Goal: Information Seeking & Learning: Learn about a topic

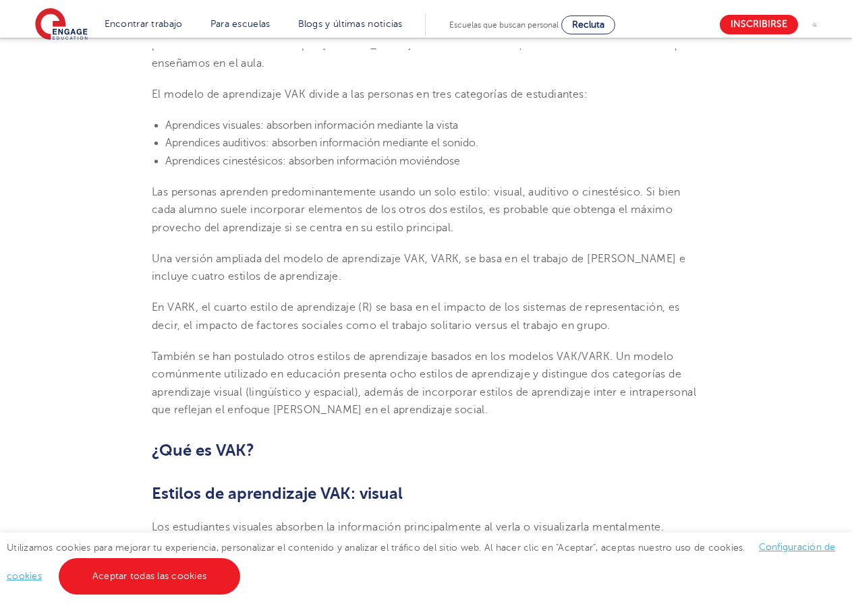
scroll to position [413, 0]
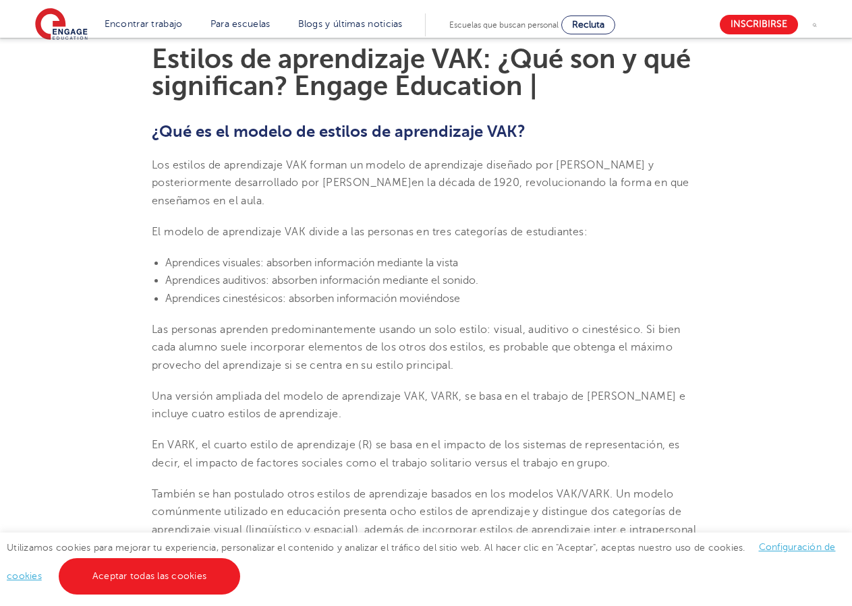
click at [525, 367] on p "Las personas aprenden predominantemente usando un solo estilo: visual, auditivo…" at bounding box center [426, 347] width 548 height 53
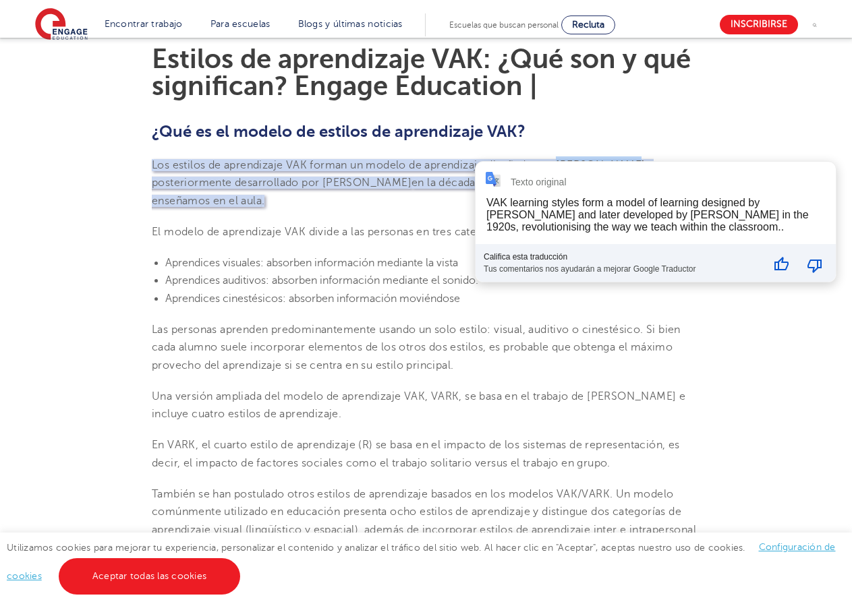
drag, startPoint x: 553, startPoint y: 192, endPoint x: 616, endPoint y: 192, distance: 63.4
click at [616, 189] on font "Los estilos de aprendizaje VAK forman un modelo de aprendizaje diseñado por [PE…" at bounding box center [403, 174] width 502 height 30
click at [621, 351] on p "Las personas aprenden predominantemente usando un solo estilo: visual, auditivo…" at bounding box center [426, 347] width 548 height 53
drag, startPoint x: 652, startPoint y: 189, endPoint x: 575, endPoint y: 198, distance: 77.3
click at [575, 189] on font "Los estilos de aprendizaje VAK forman un modelo de aprendizaje diseñado por [PE…" at bounding box center [403, 174] width 502 height 30
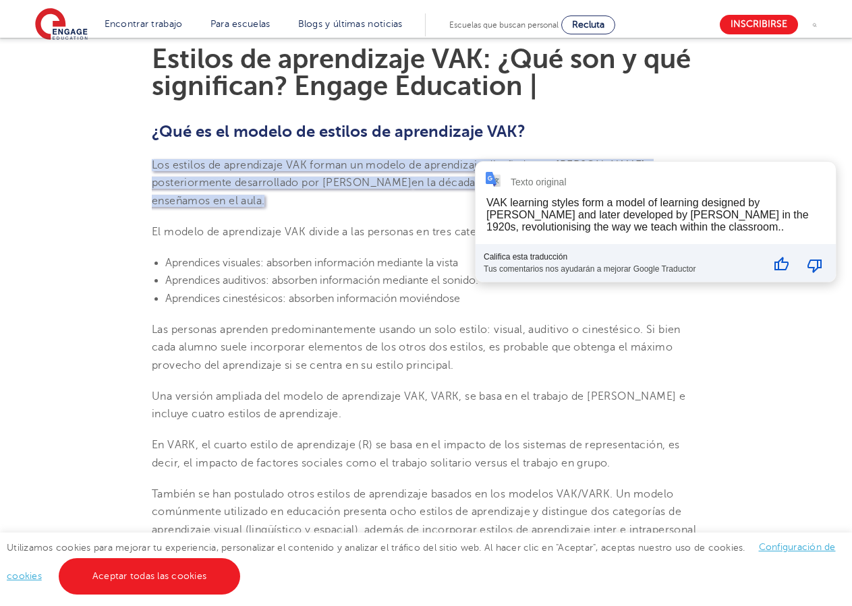
drag, startPoint x: 666, startPoint y: 127, endPoint x: 631, endPoint y: 142, distance: 38.1
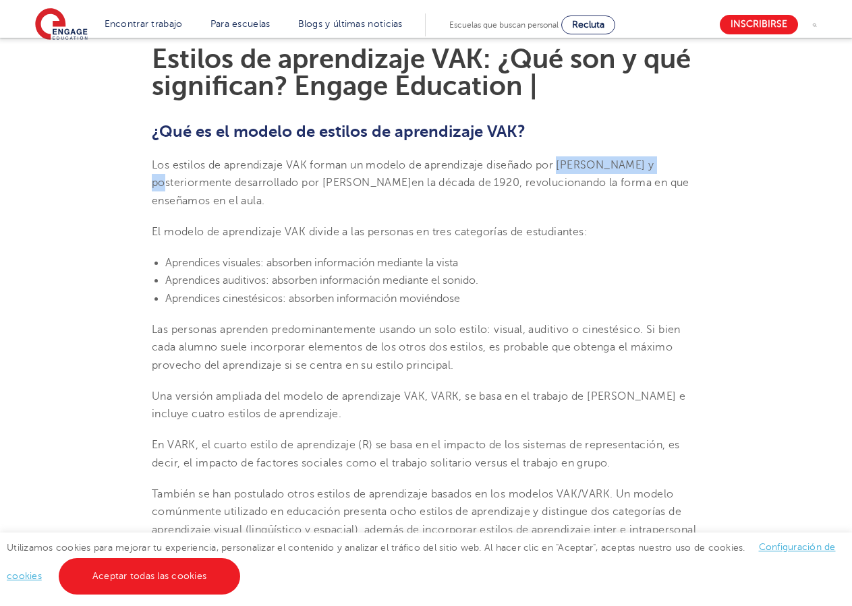
drag, startPoint x: 556, startPoint y: 190, endPoint x: 651, endPoint y: 193, distance: 95.8
click at [651, 189] on font "Los estilos de aprendizaje VAK forman un modelo de aprendizaje diseñado por [PE…" at bounding box center [403, 174] width 502 height 30
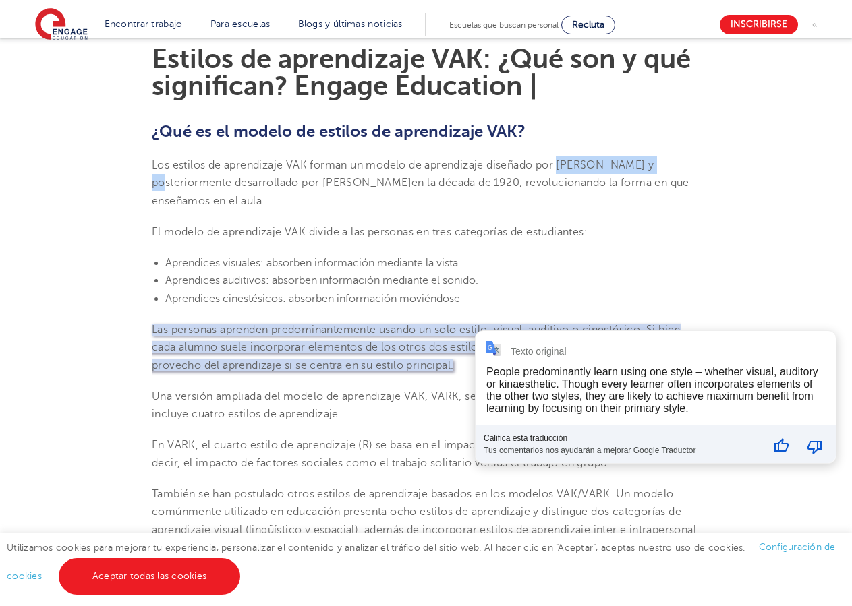
copy font "[PERSON_NAME]"
